Goal: Navigation & Orientation: Find specific page/section

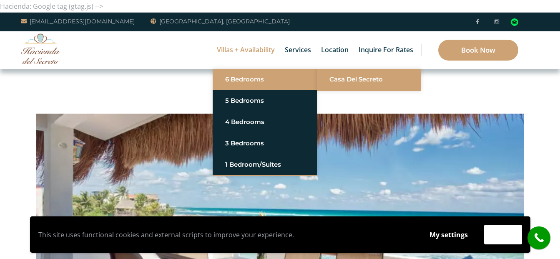
click at [339, 78] on link "Casa del Secreto" at bounding box center [369, 79] width 79 height 15
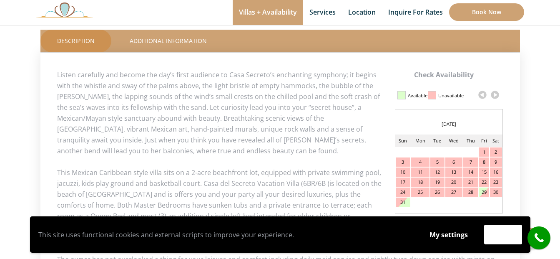
scroll to position [417, 0]
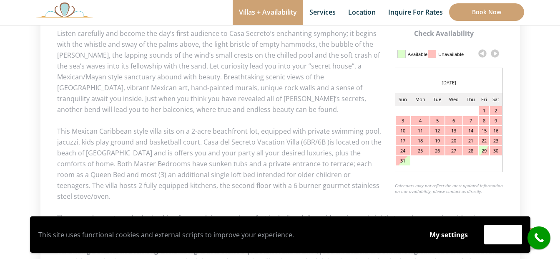
click at [496, 50] on link at bounding box center [495, 53] width 13 height 13
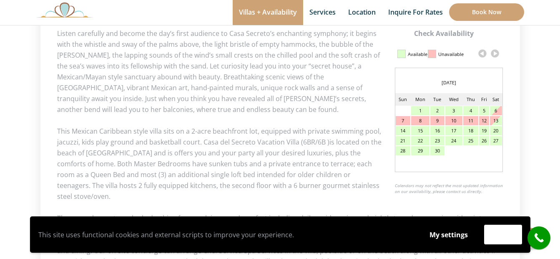
click at [495, 52] on link at bounding box center [495, 53] width 13 height 13
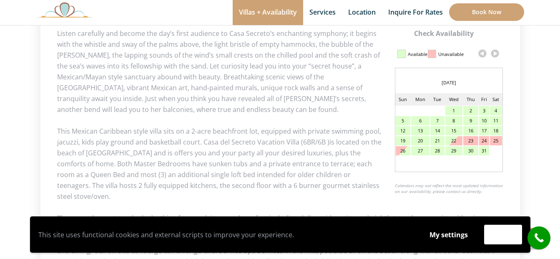
click at [495, 52] on link at bounding box center [495, 53] width 13 height 13
